Goal: Transaction & Acquisition: Purchase product/service

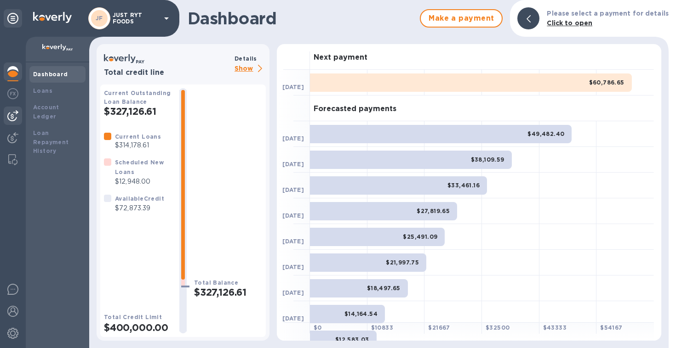
click at [12, 119] on img at bounding box center [12, 115] width 11 height 11
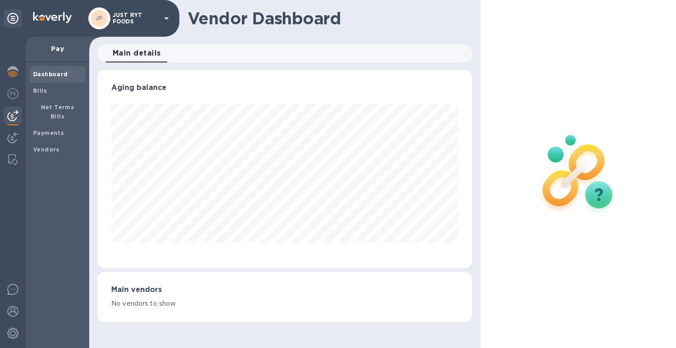
scroll to position [459423, 459251]
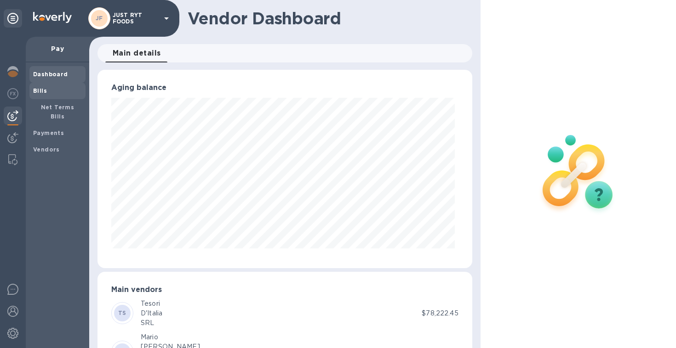
click at [44, 96] on div "Bills" at bounding box center [57, 91] width 56 height 17
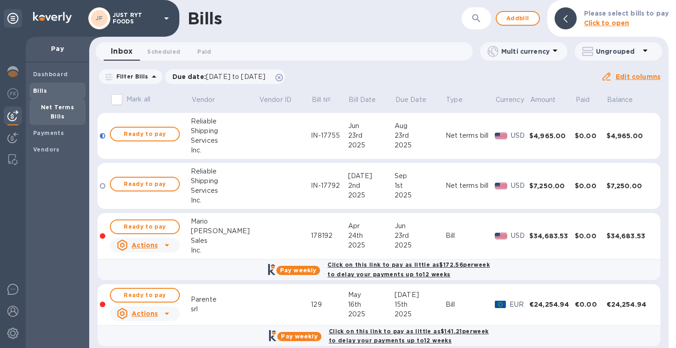
click at [48, 106] on b "Net Terms Bills" at bounding box center [58, 112] width 34 height 16
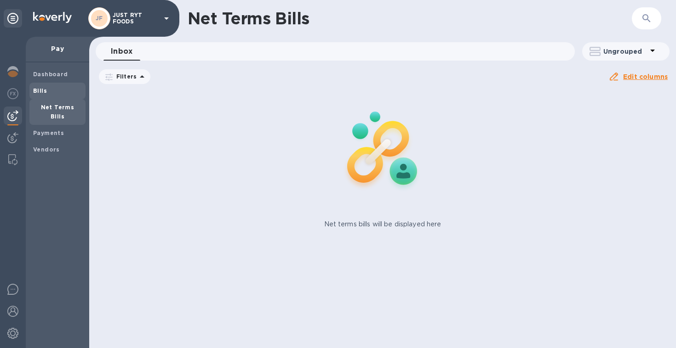
click at [48, 97] on div "Bills" at bounding box center [57, 91] width 56 height 17
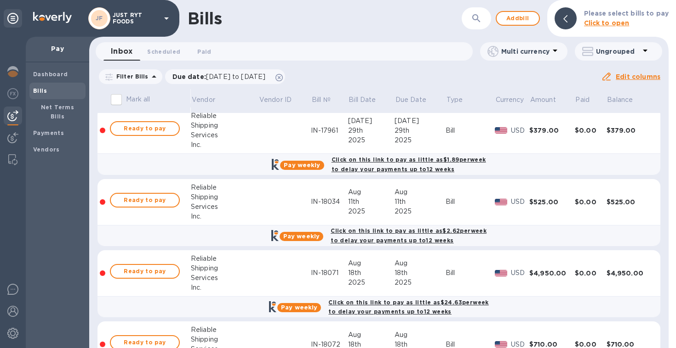
scroll to position [428, 0]
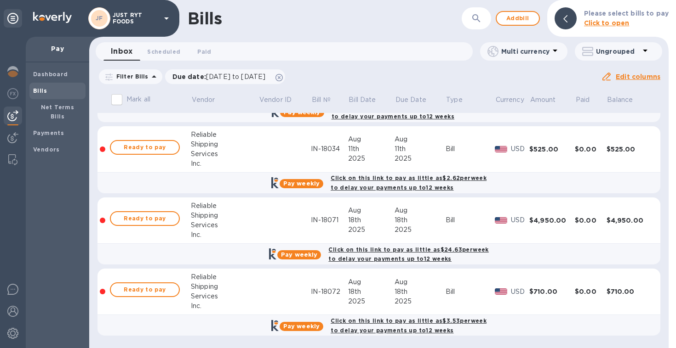
click at [225, 225] on div "Services" at bounding box center [225, 226] width 68 height 10
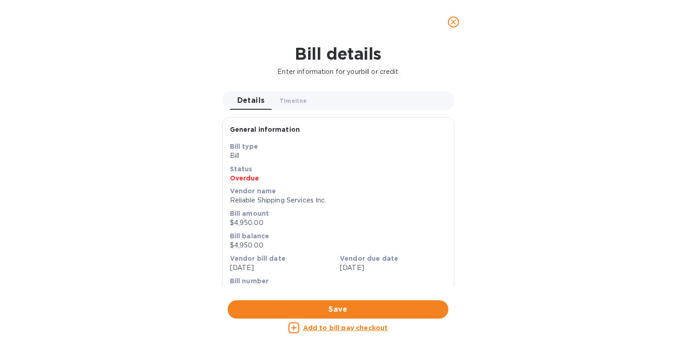
scroll to position [377, 0]
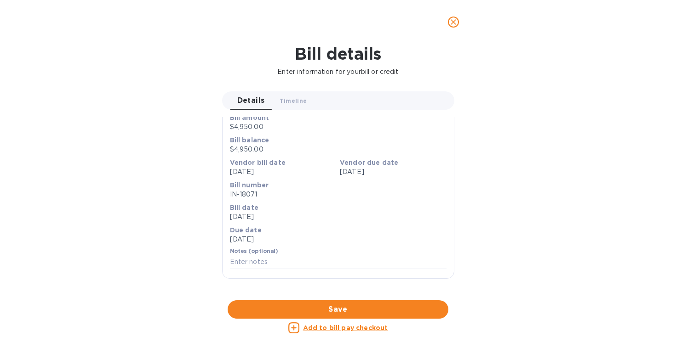
click at [378, 294] on div at bounding box center [338, 301] width 232 height 14
click at [454, 23] on icon "close" at bounding box center [453, 22] width 6 height 6
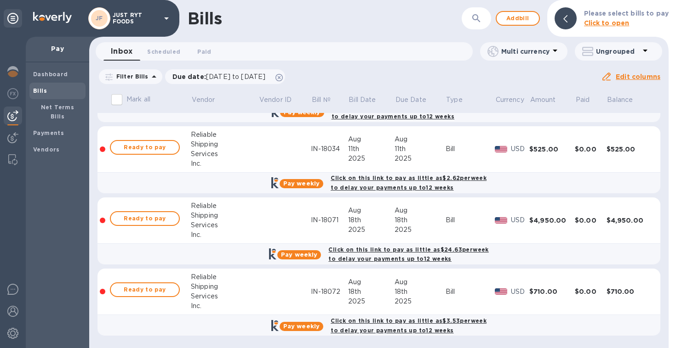
click at [258, 283] on td at bounding box center [284, 292] width 52 height 46
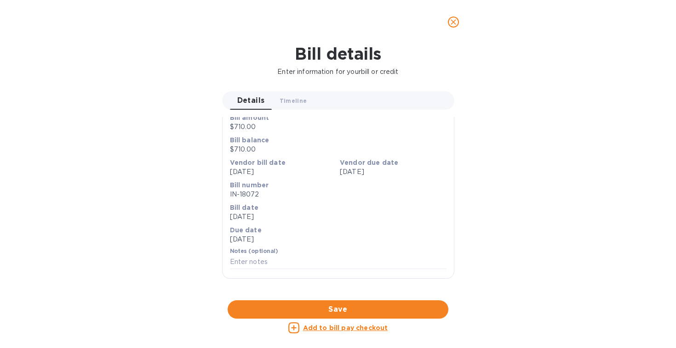
scroll to position [377, 0]
click at [337, 294] on div at bounding box center [338, 301] width 232 height 14
click at [454, 23] on icon "close" at bounding box center [453, 22] width 6 height 6
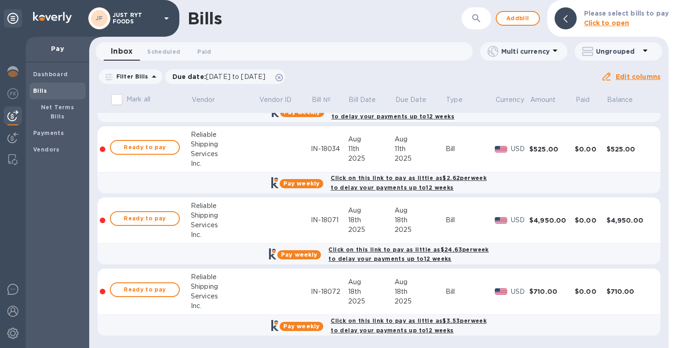
scroll to position [82, 0]
drag, startPoint x: 255, startPoint y: 291, endPoint x: 249, endPoint y: 292, distance: 6.5
click at [258, 292] on td at bounding box center [284, 292] width 52 height 46
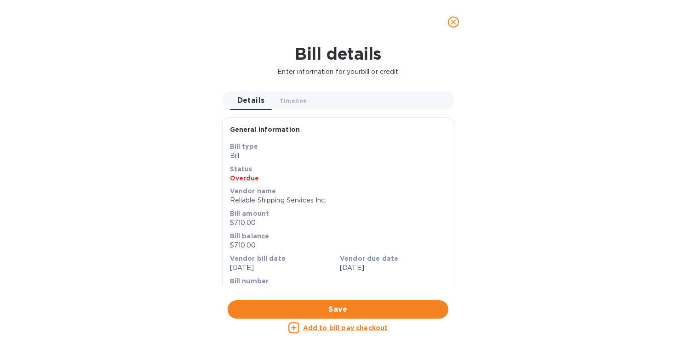
scroll to position [377, 0]
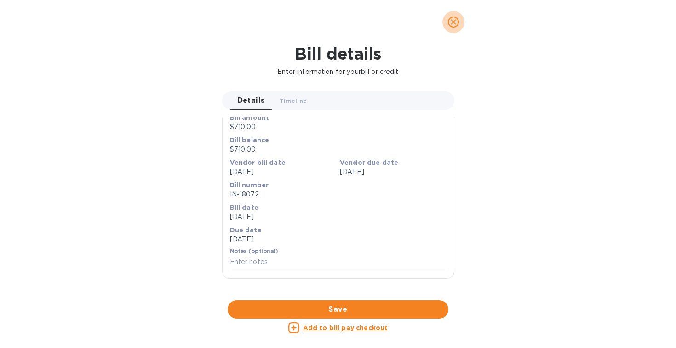
click at [453, 21] on icon "close" at bounding box center [453, 21] width 9 height 9
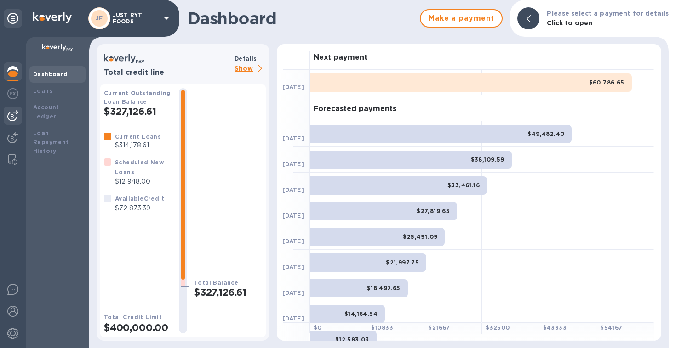
click at [11, 118] on img at bounding box center [12, 115] width 11 height 11
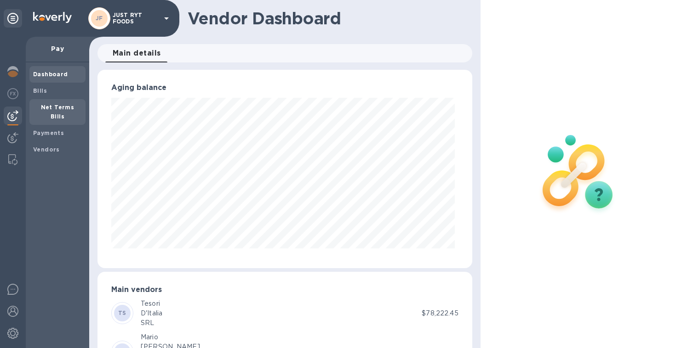
scroll to position [199, 370]
click at [57, 107] on b "Net Terms Bills" at bounding box center [58, 112] width 34 height 16
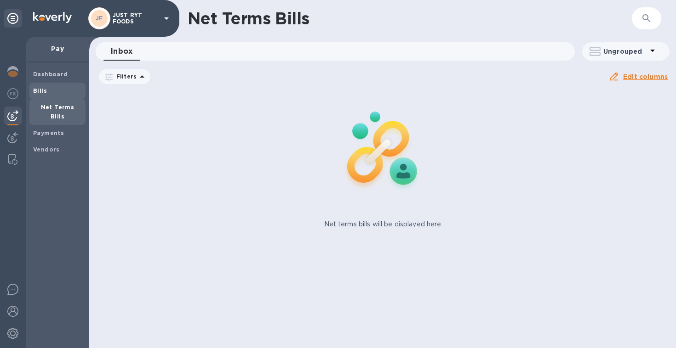
click at [45, 97] on div "Bills" at bounding box center [57, 91] width 56 height 17
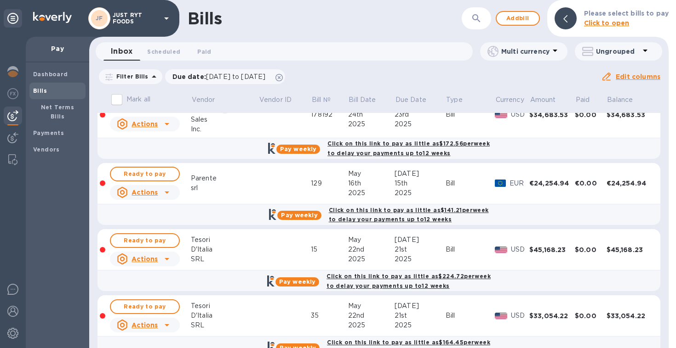
scroll to position [122, 0]
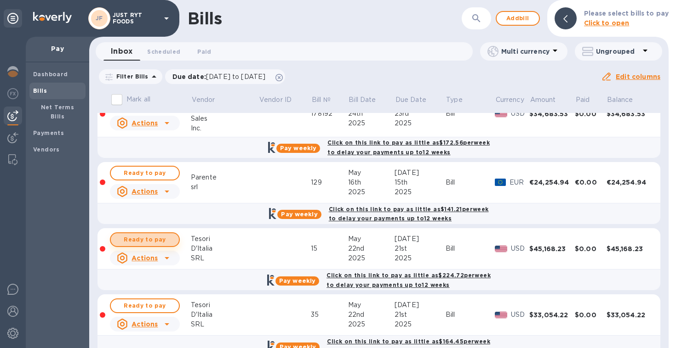
click at [162, 237] on span "Ready to pay" at bounding box center [144, 239] width 53 height 11
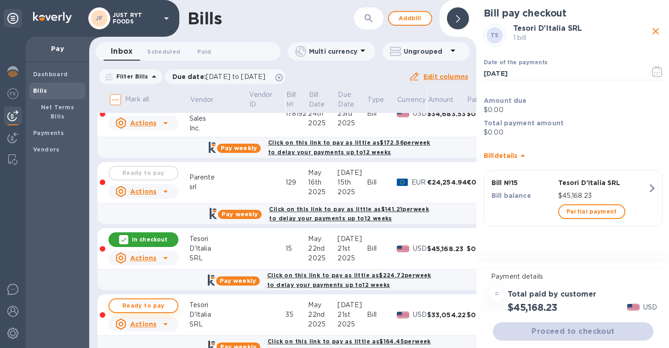
click at [168, 304] on span "Ready to pay" at bounding box center [143, 306] width 53 height 11
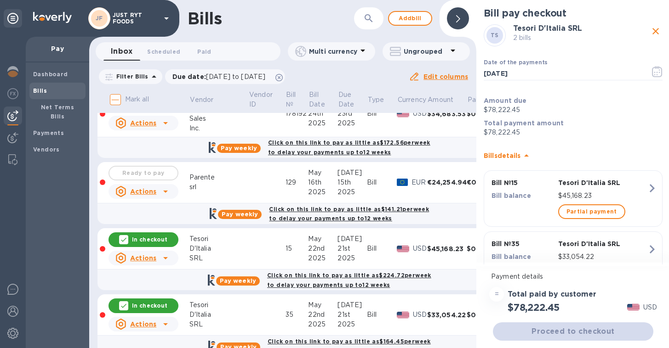
click at [558, 333] on div "Proceed to checkout" at bounding box center [573, 332] width 164 height 22
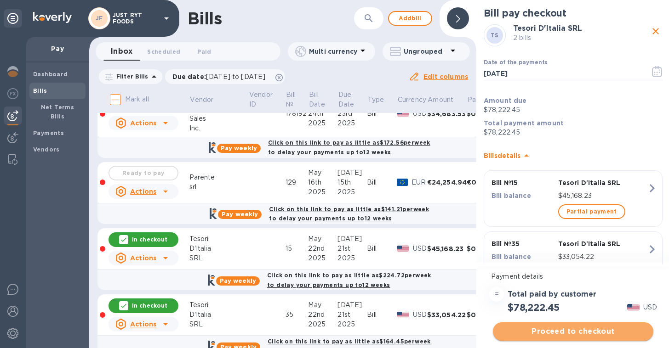
click at [561, 330] on span "Proceed to checkout" at bounding box center [573, 331] width 146 height 11
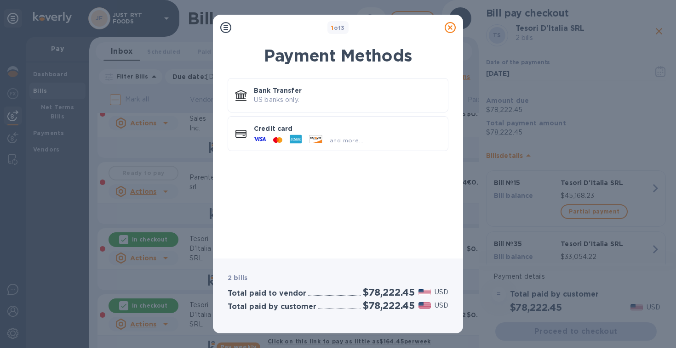
click at [447, 30] on icon at bounding box center [449, 27] width 11 height 11
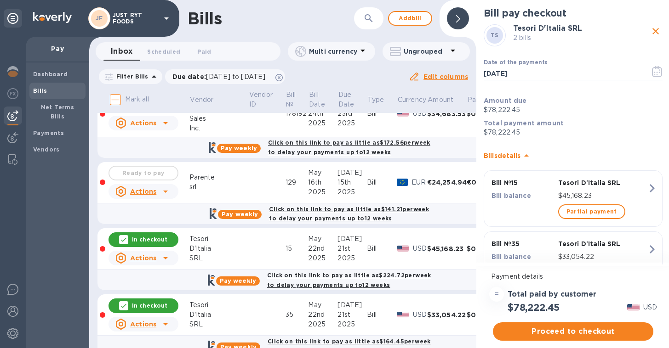
click at [139, 304] on p "In checkout" at bounding box center [149, 306] width 35 height 8
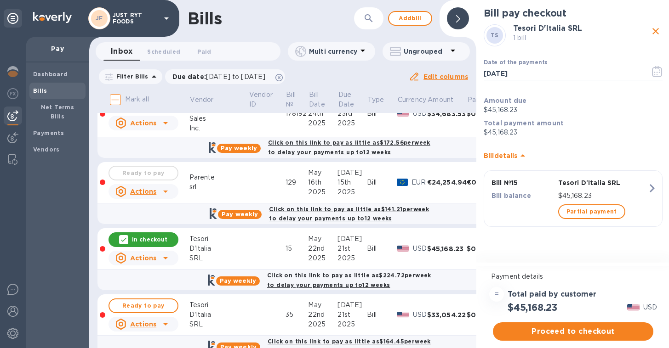
click at [159, 238] on p "In checkout" at bounding box center [149, 240] width 35 height 8
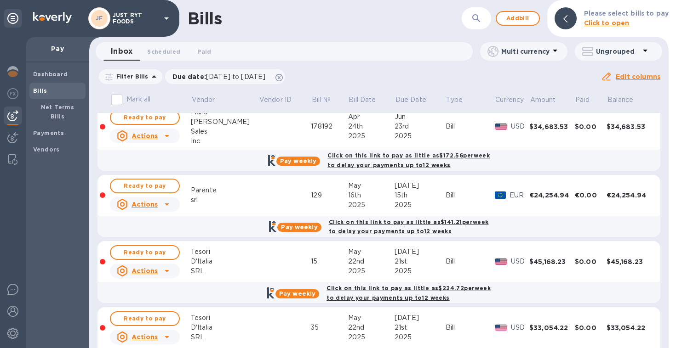
scroll to position [107, 0]
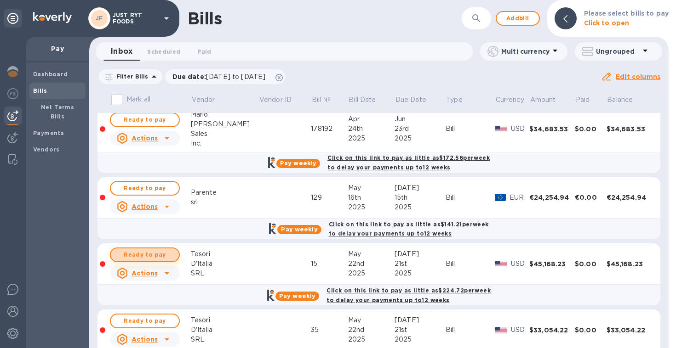
click at [147, 255] on span "Ready to pay" at bounding box center [144, 255] width 53 height 11
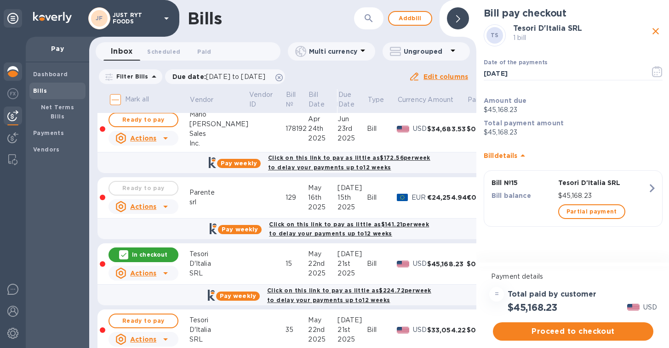
click at [17, 71] on img at bounding box center [12, 71] width 11 height 11
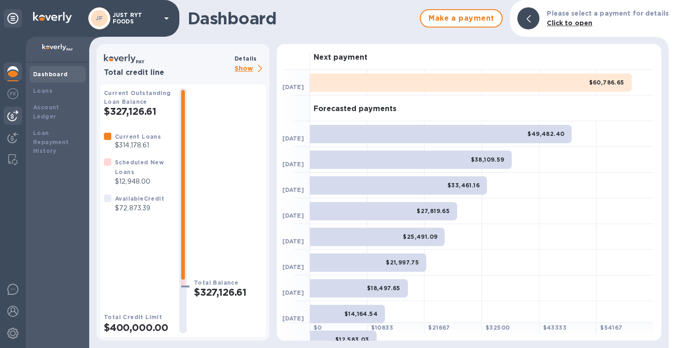
click at [15, 116] on img at bounding box center [12, 115] width 11 height 11
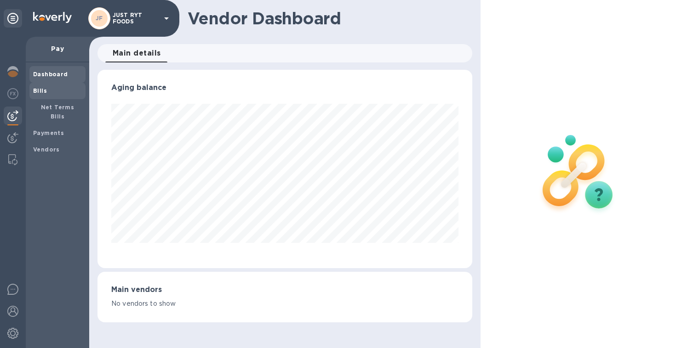
scroll to position [199, 370]
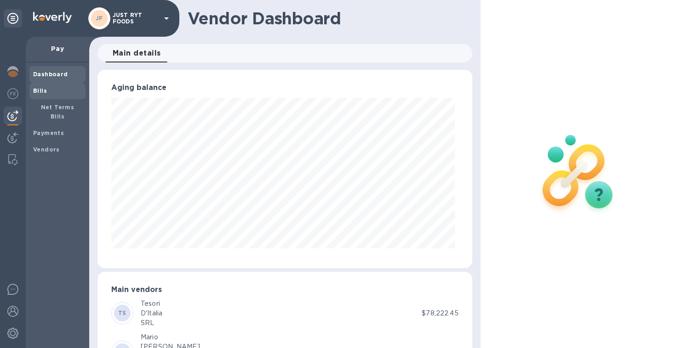
click at [59, 91] on span "Bills" at bounding box center [57, 90] width 49 height 9
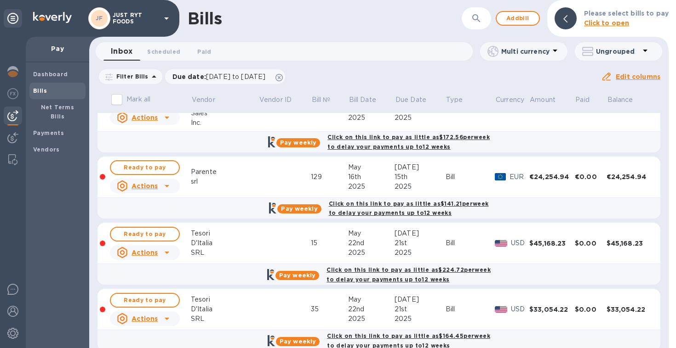
scroll to position [129, 0]
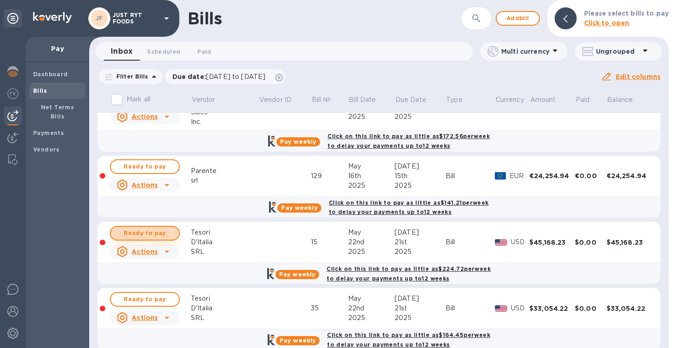
click at [151, 229] on span "Ready to pay" at bounding box center [144, 233] width 53 height 11
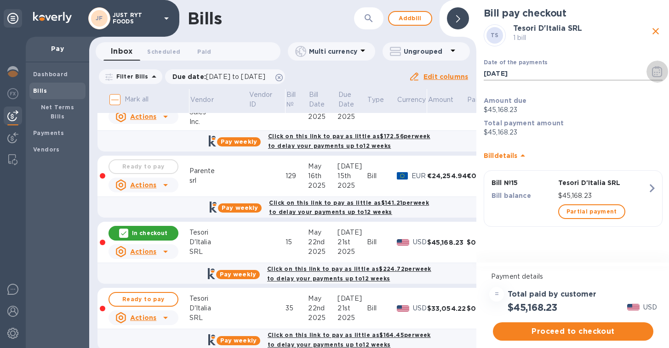
click at [656, 75] on icon "button" at bounding box center [657, 71] width 11 height 11
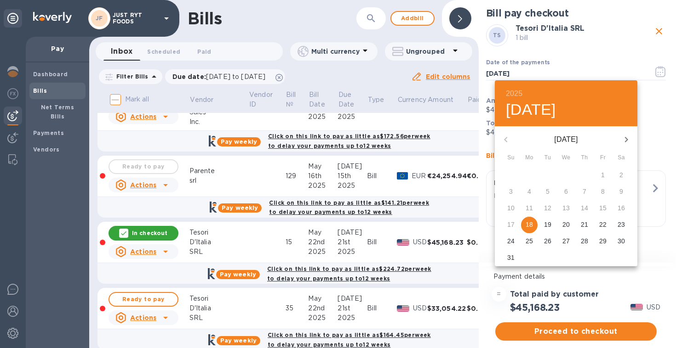
click at [550, 226] on p "19" at bounding box center [547, 224] width 7 height 9
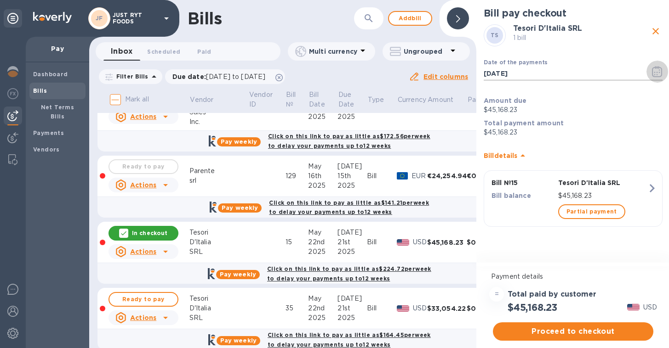
click at [660, 71] on icon "button" at bounding box center [657, 71] width 11 height 11
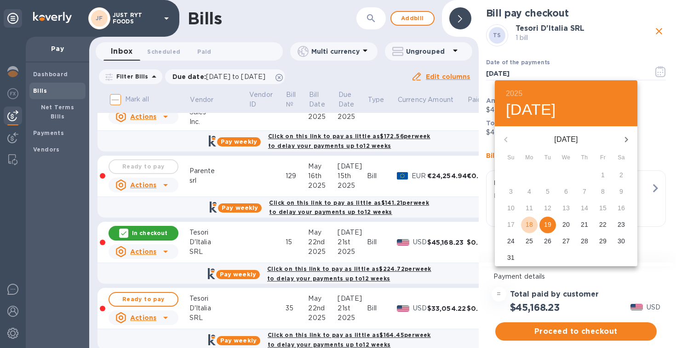
click at [527, 226] on p "18" at bounding box center [528, 224] width 7 height 9
type input "[DATE]"
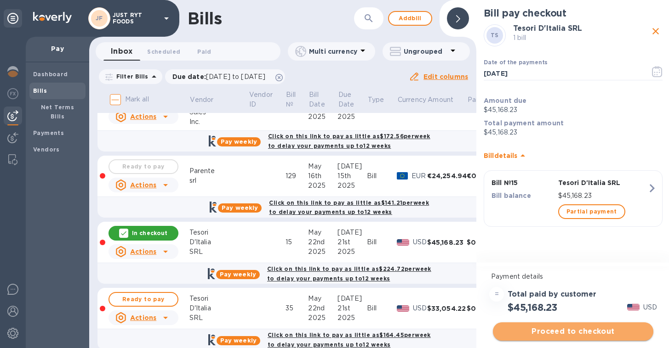
click at [579, 330] on span "Proceed to checkout" at bounding box center [573, 331] width 146 height 11
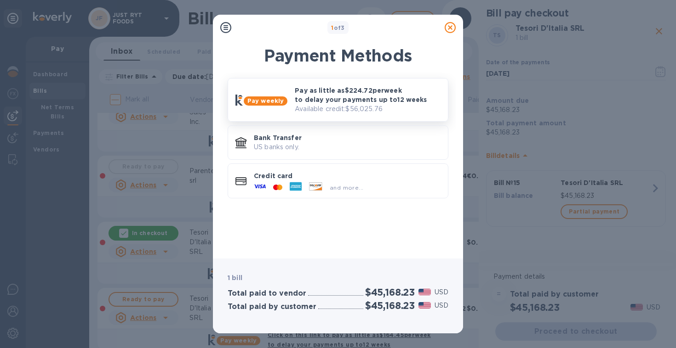
click at [349, 104] on p "Available credit: $56,025.76" at bounding box center [368, 109] width 146 height 10
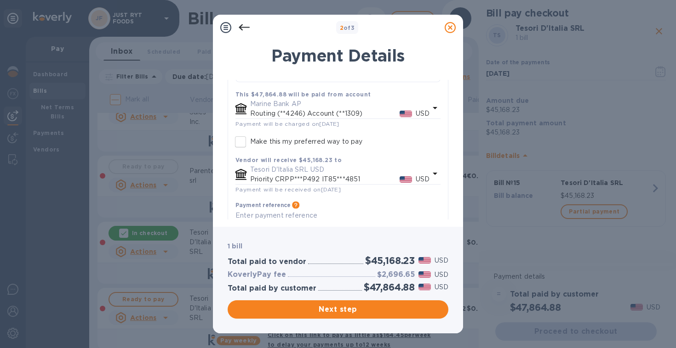
scroll to position [253, 0]
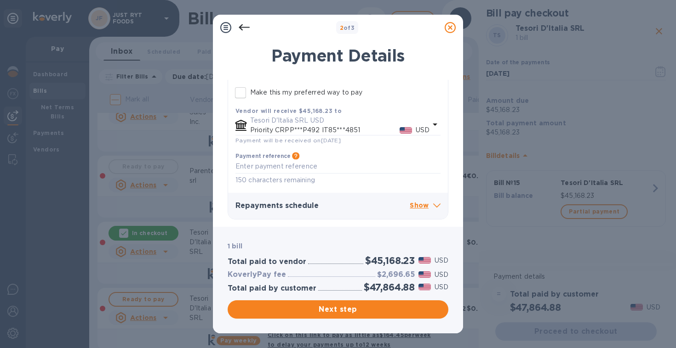
click at [419, 206] on p "Show" at bounding box center [425, 205] width 31 height 11
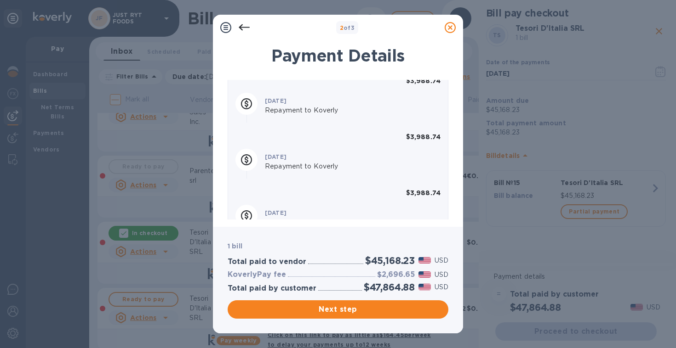
scroll to position [667, 0]
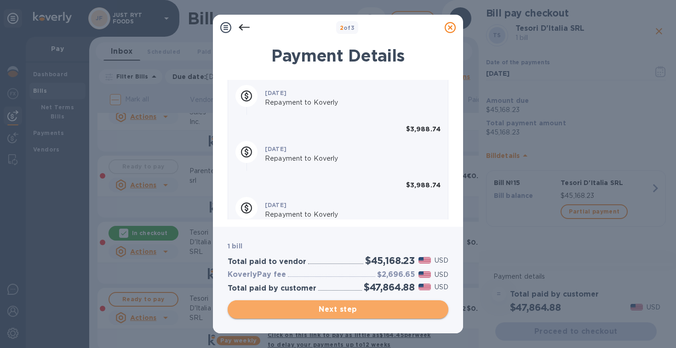
click at [359, 311] on span "Next step" at bounding box center [338, 309] width 206 height 11
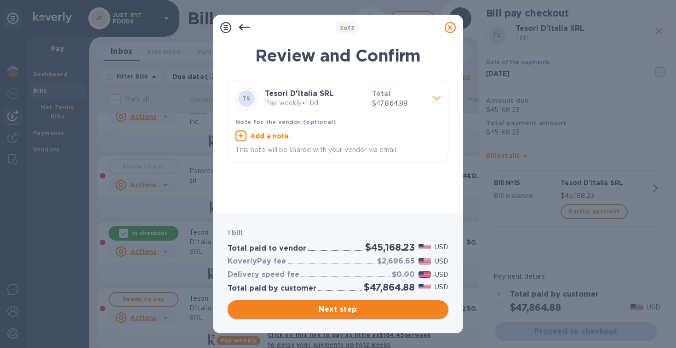
click at [359, 311] on span "Next step" at bounding box center [338, 309] width 206 height 11
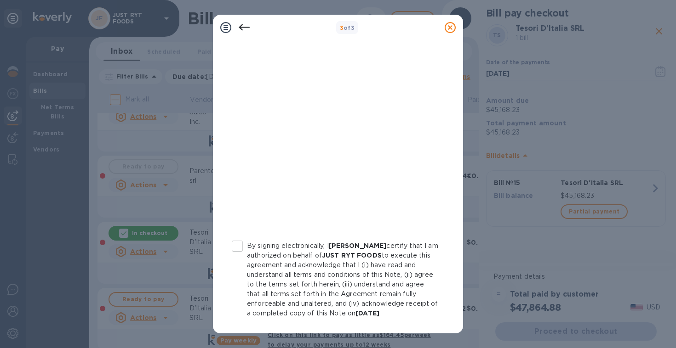
scroll to position [175, 0]
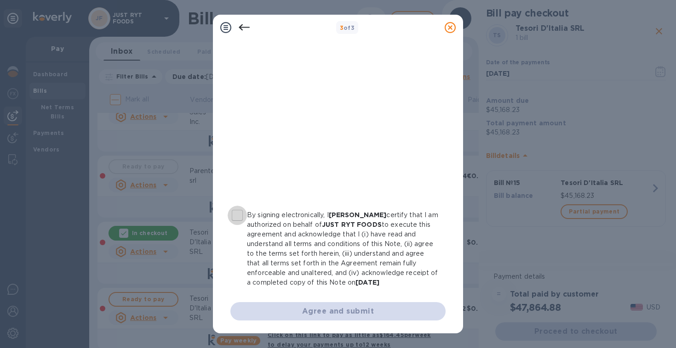
click at [237, 206] on input "By signing electronically, I Justin Comparetto certify that I am authorized on …" at bounding box center [237, 215] width 19 height 19
checkbox input "true"
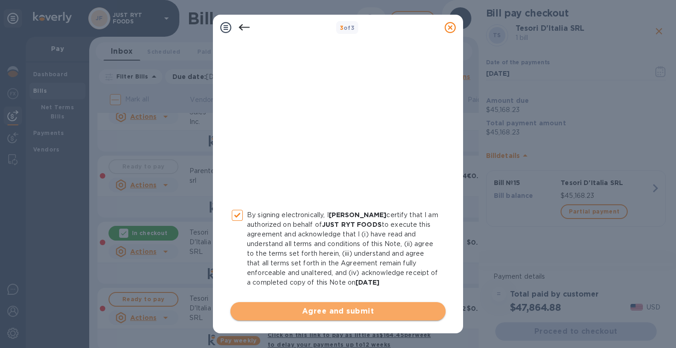
click at [376, 309] on span "Agree and submit" at bounding box center [338, 311] width 200 height 11
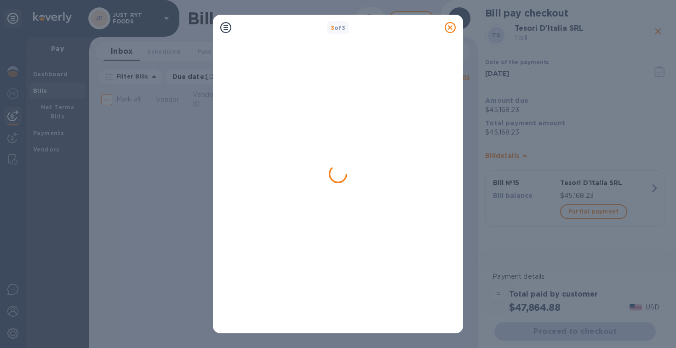
scroll to position [0, 0]
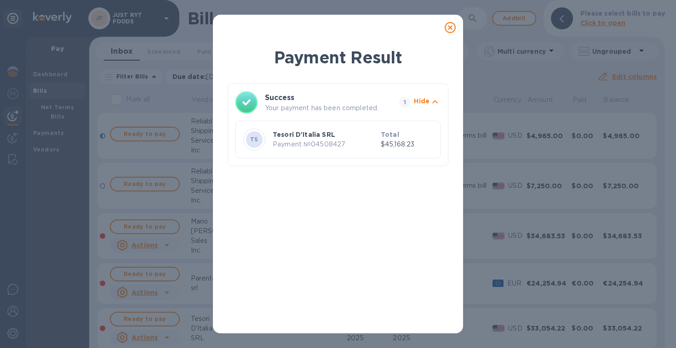
click at [447, 32] on icon at bounding box center [449, 27] width 11 height 11
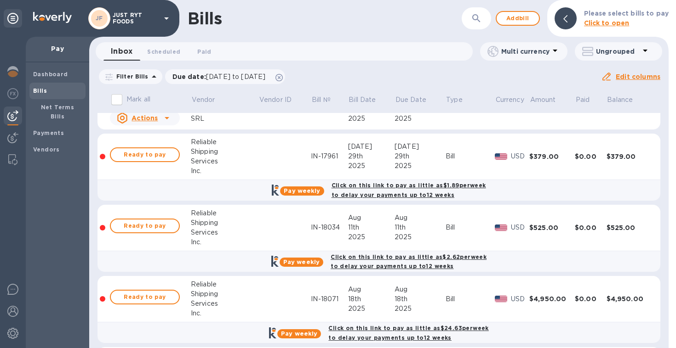
scroll to position [221, 0]
click at [219, 150] on div "Shipping" at bounding box center [225, 151] width 68 height 10
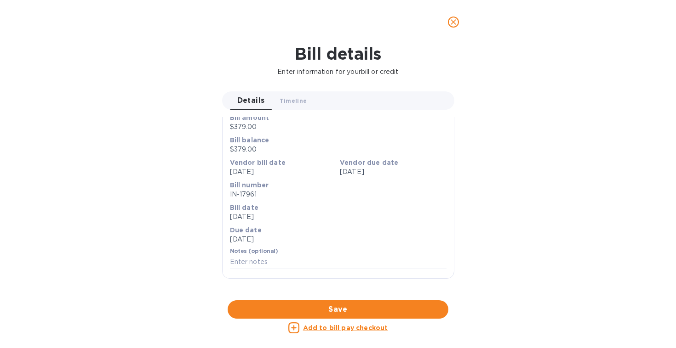
scroll to position [377, 0]
click at [347, 294] on div at bounding box center [338, 301] width 232 height 14
click at [454, 24] on icon "close" at bounding box center [453, 21] width 9 height 9
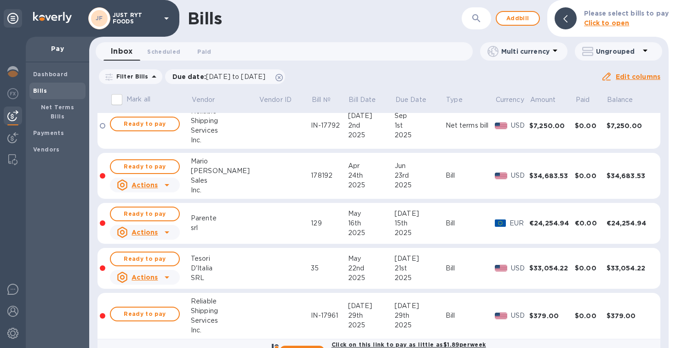
scroll to position [0, 0]
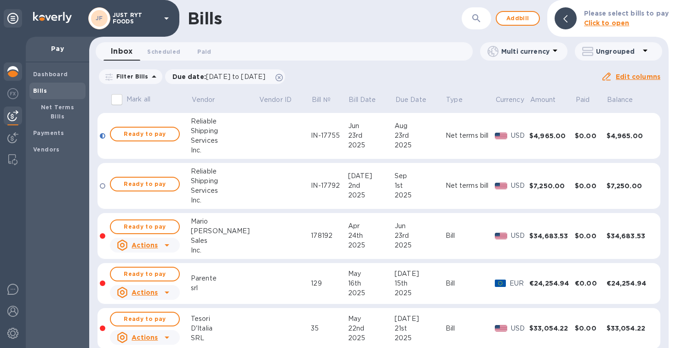
click at [11, 73] on img at bounding box center [12, 71] width 11 height 11
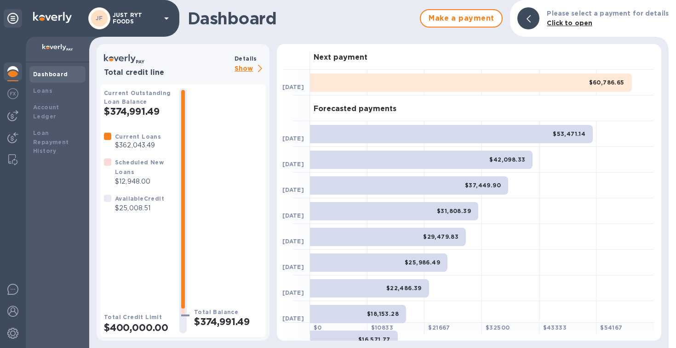
scroll to position [108, 0]
